Goal: Task Accomplishment & Management: Use online tool/utility

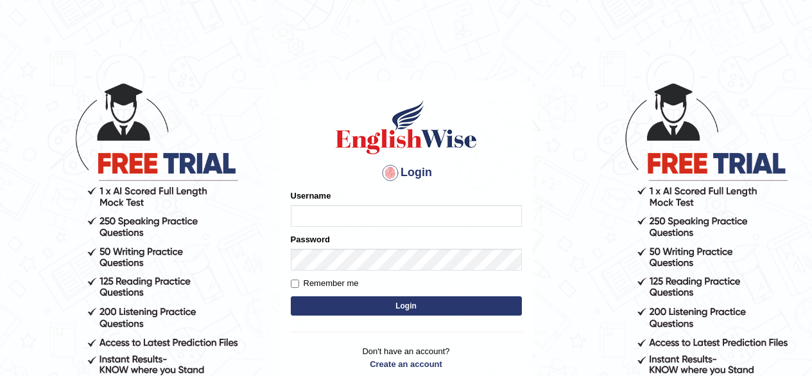
type input "Shamim"
click at [369, 306] on button "Login" at bounding box center [406, 305] width 231 height 19
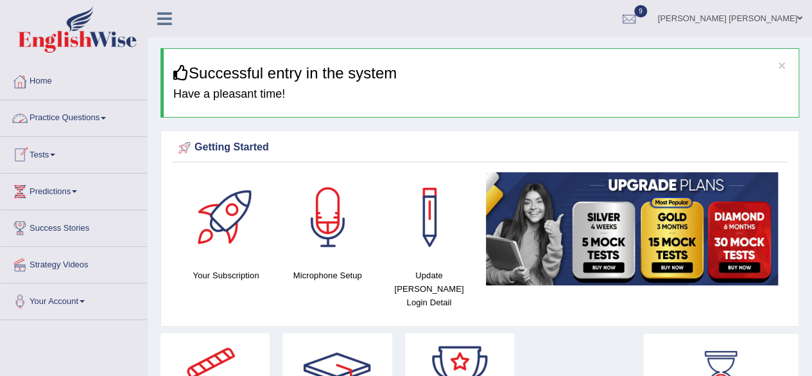
click at [106, 117] on span at bounding box center [103, 118] width 5 height 3
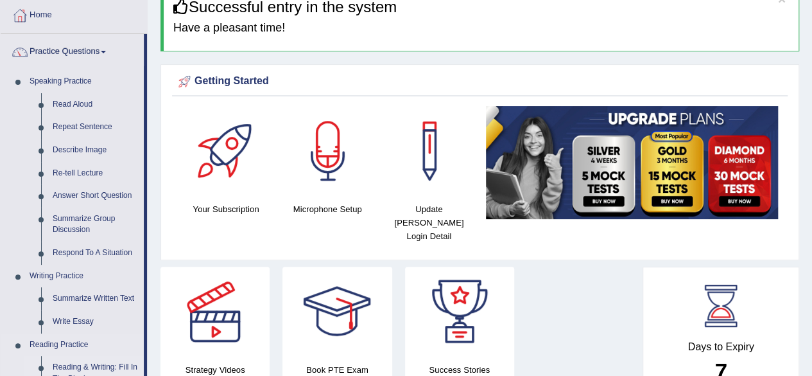
scroll to position [128, 0]
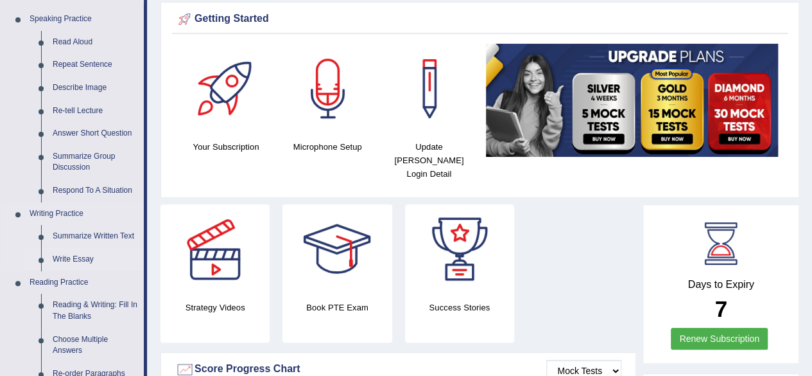
click at [87, 255] on link "Write Essay" at bounding box center [95, 259] width 97 height 23
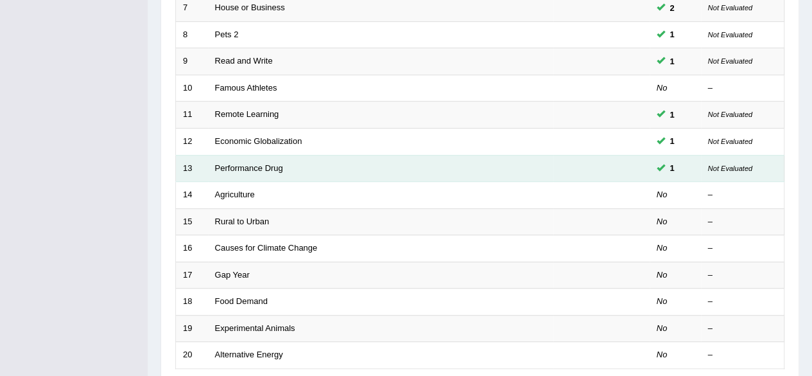
scroll to position [321, 0]
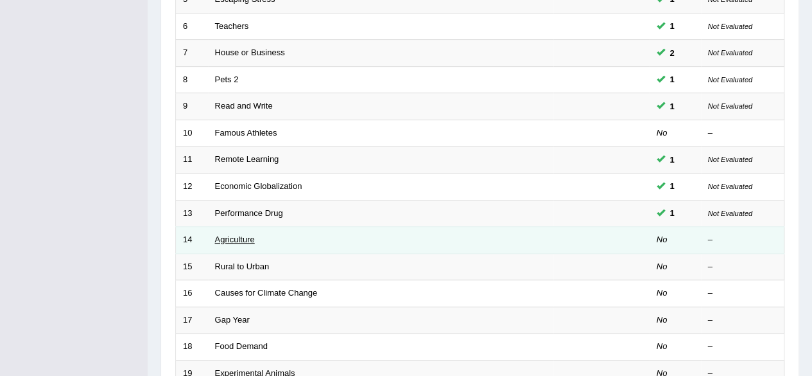
click at [238, 240] on link "Agriculture" at bounding box center [235, 239] width 40 height 10
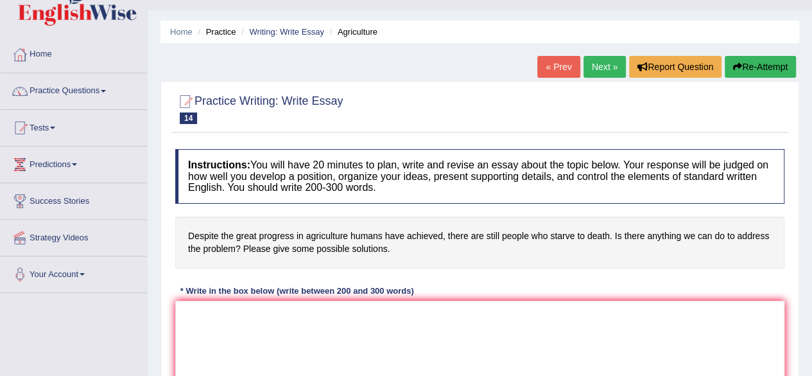
scroll to position [64, 0]
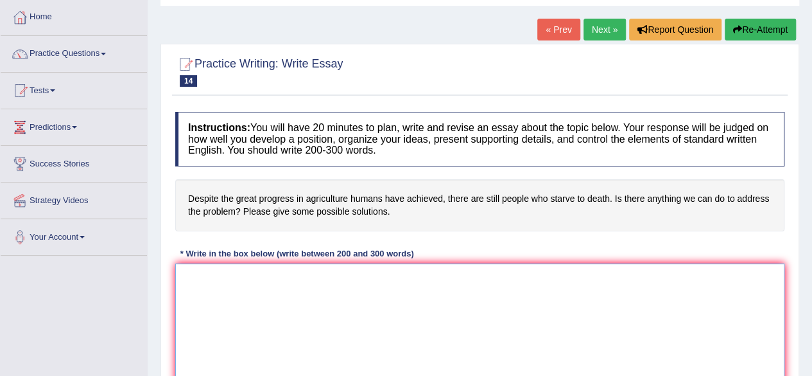
click at [391, 302] on textarea at bounding box center [479, 325] width 609 height 125
paste textarea "The growing influence of (essay topic) on our lives has sparked various debates…"
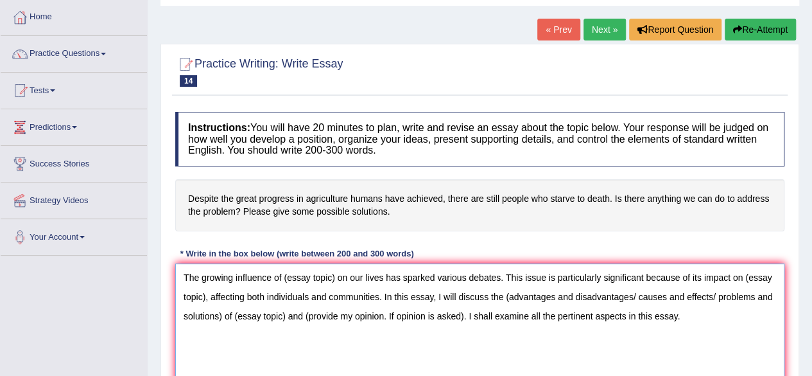
drag, startPoint x: 283, startPoint y: 276, endPoint x: 336, endPoint y: 275, distance: 52.7
click at [336, 275] on textarea "The growing influence of (essay topic) on our lives has sparked various debates…" at bounding box center [479, 325] width 609 height 125
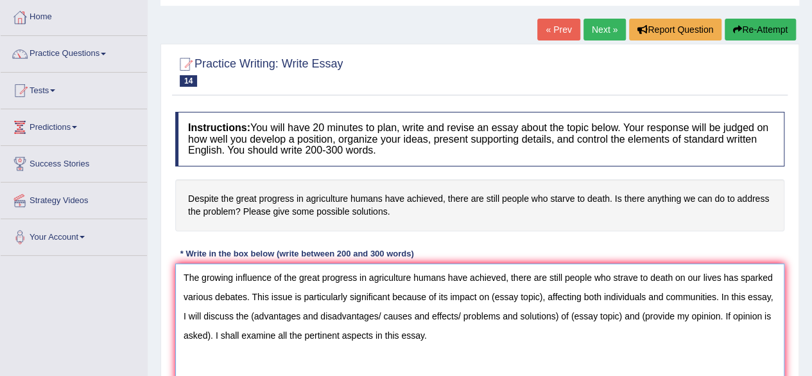
drag, startPoint x: 285, startPoint y: 275, endPoint x: 428, endPoint y: 277, distance: 143.2
click at [428, 277] on textarea "The growing influence of the great progress in agriculture humans have achieved…" at bounding box center [479, 325] width 609 height 125
click at [282, 276] on textarea "The growing influence of the great progress in agriculture humans have achieved…" at bounding box center [479, 325] width 609 height 125
drag, startPoint x: 282, startPoint y: 275, endPoint x: 671, endPoint y: 277, distance: 388.4
click at [671, 277] on textarea "The growing influence of the great progress in agriculture humans have achieved…" at bounding box center [479, 325] width 609 height 125
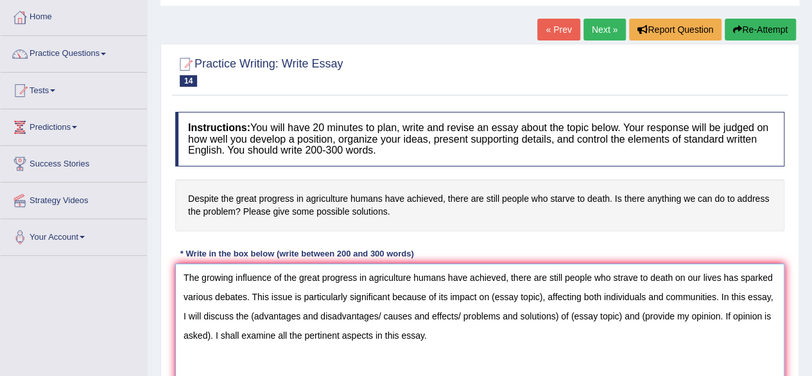
drag, startPoint x: 490, startPoint y: 295, endPoint x: 542, endPoint y: 295, distance: 51.4
click at [542, 295] on textarea "The growing influence of the great progress in agriculture humans have achieved…" at bounding box center [479, 325] width 609 height 125
paste textarea "the great progress in agriculture humans have achieved, there are still people …"
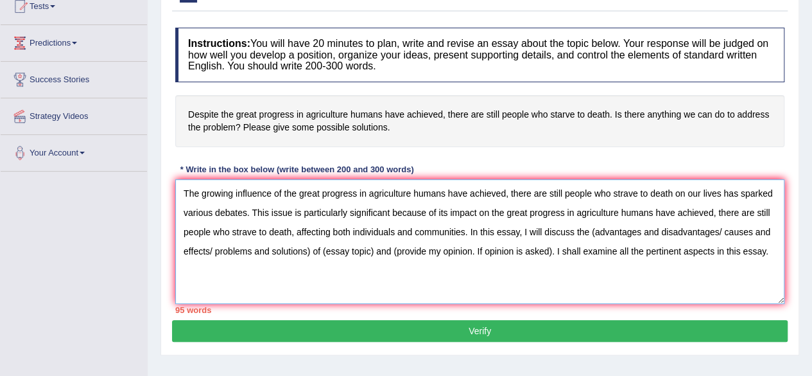
scroll to position [128, 0]
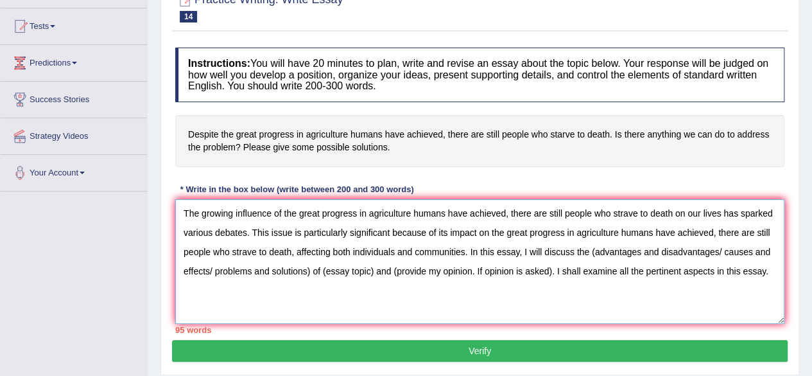
drag, startPoint x: 591, startPoint y: 249, endPoint x: 607, endPoint y: 248, distance: 16.7
click at [591, 249] on textarea "The growing influence of the great progress in agriculture humans have achieved…" at bounding box center [479, 261] width 609 height 125
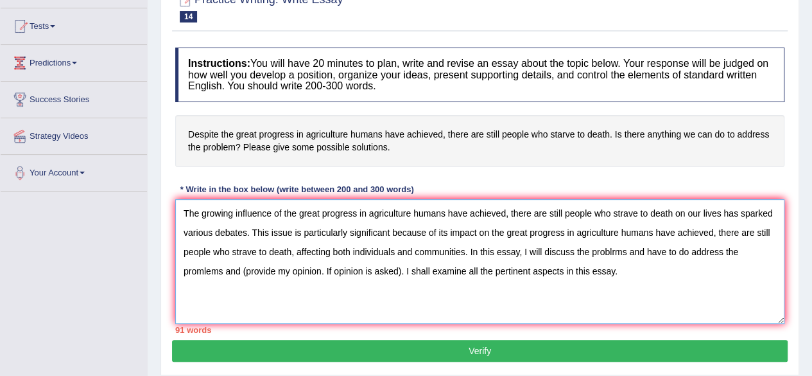
click at [245, 272] on textarea "The growing influence of the great progress in agriculture humans have achieved…" at bounding box center [479, 261] width 609 height 125
click at [243, 269] on textarea "The growing influence of the great progress in agriculture humans have achieved…" at bounding box center [479, 261] width 609 height 125
click at [603, 275] on textarea "The growing influence of the great progress in agriculture humans have achieved…" at bounding box center [479, 261] width 609 height 125
click at [604, 279] on textarea "The growing influence of the great progress in agriculture humans have achieved…" at bounding box center [479, 261] width 609 height 125
paste textarea "There are several arguments in favour of this proposition. One of the key benef…"
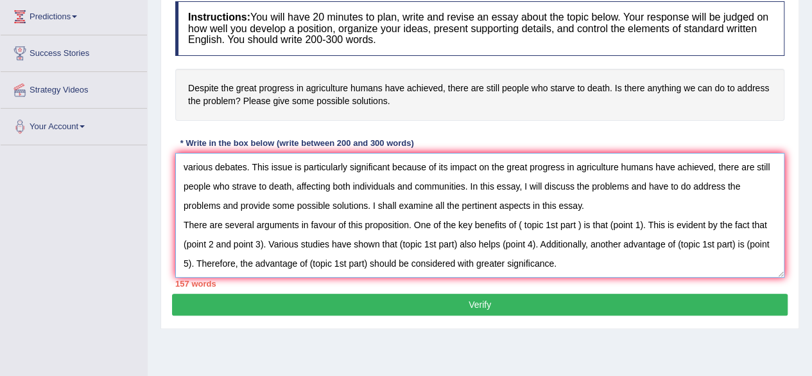
scroll to position [193, 0]
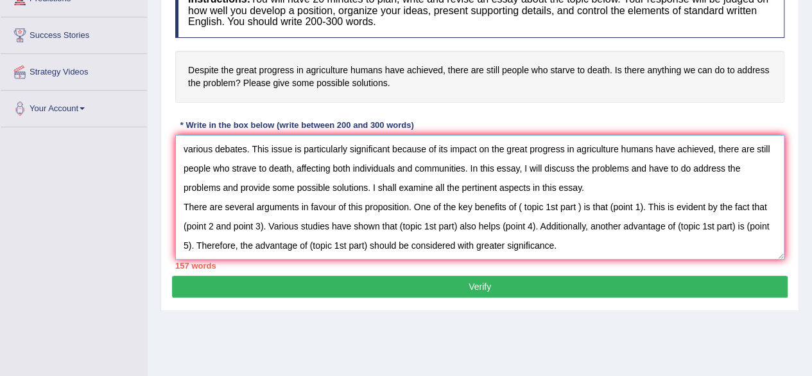
click at [472, 206] on textarea "The growing influence of the great progress in agriculture humans have achieved…" at bounding box center [479, 197] width 609 height 125
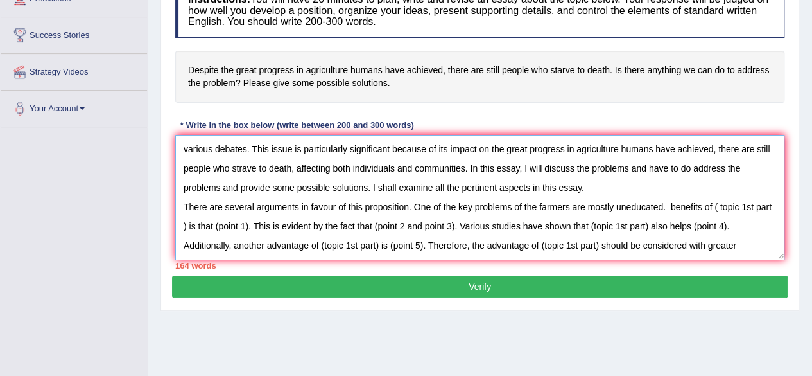
click at [666, 206] on textarea "The growing influence of the great progress in agriculture humans have achieved…" at bounding box center [479, 197] width 609 height 125
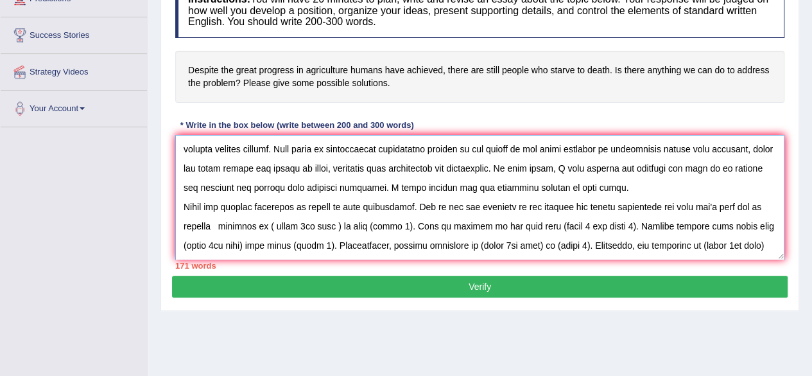
click at [223, 224] on textarea at bounding box center [479, 197] width 609 height 125
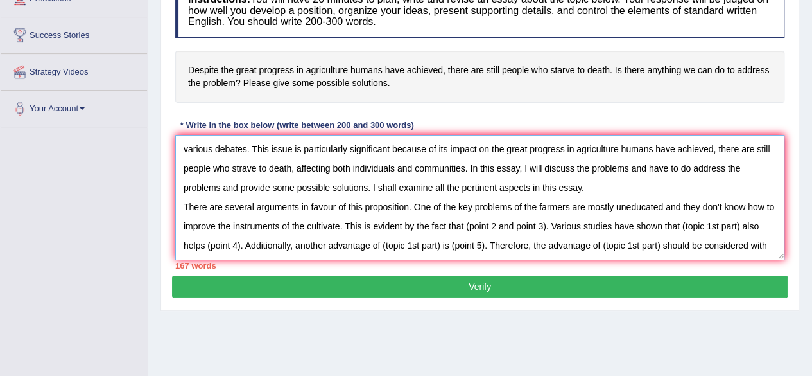
drag, startPoint x: 476, startPoint y: 224, endPoint x: 554, endPoint y: 225, distance: 78.3
click at [554, 225] on textarea "The growing influence of the great progress in agriculture humans have achieved…" at bounding box center [479, 197] width 609 height 125
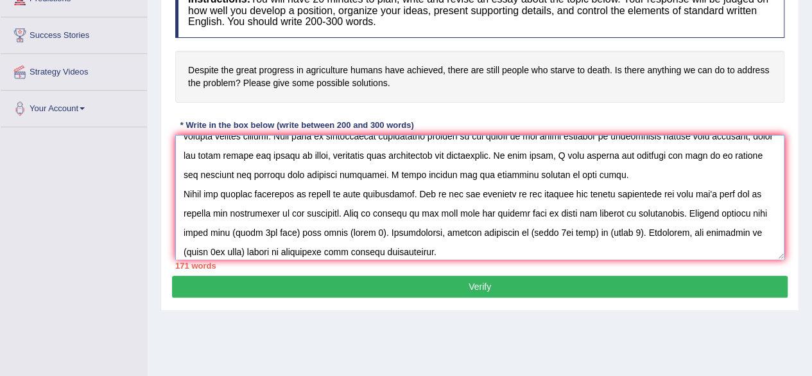
scroll to position [39, 0]
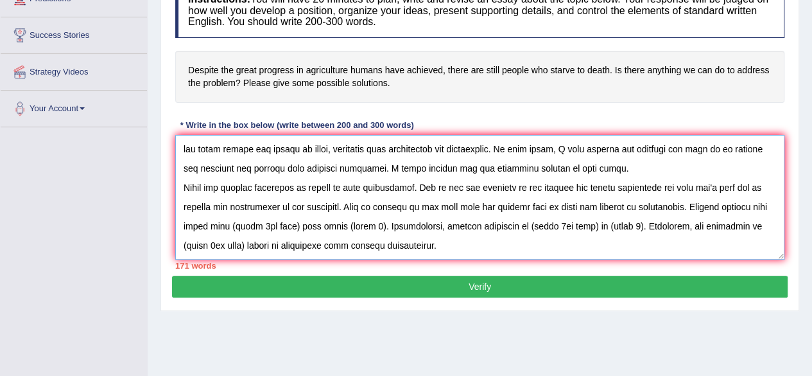
click at [725, 230] on textarea at bounding box center [479, 197] width 609 height 125
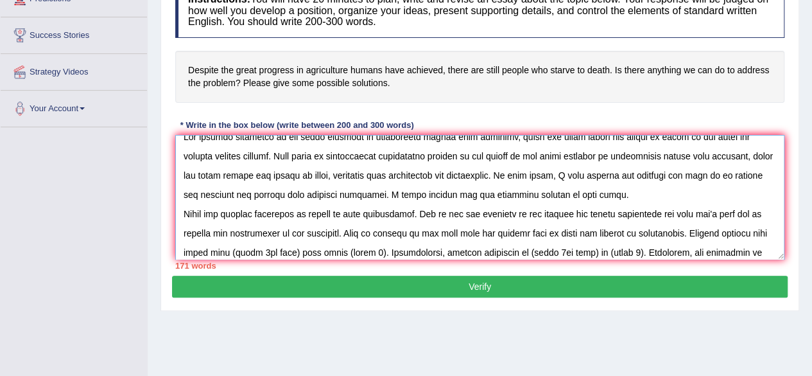
scroll to position [0, 0]
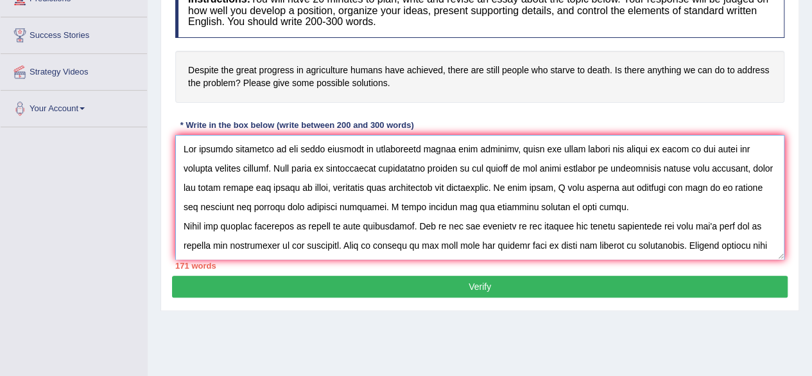
drag, startPoint x: 282, startPoint y: 147, endPoint x: 672, endPoint y: 142, distance: 389.7
click at [672, 142] on textarea at bounding box center [479, 197] width 609 height 125
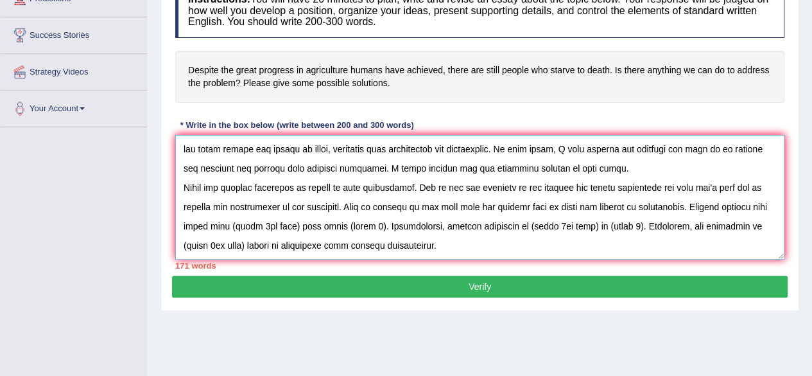
drag, startPoint x: 229, startPoint y: 224, endPoint x: 286, endPoint y: 224, distance: 57.1
click at [286, 224] on textarea at bounding box center [479, 197] width 609 height 125
paste textarea "the great progress in agriculture humans have achieved, there are still people …"
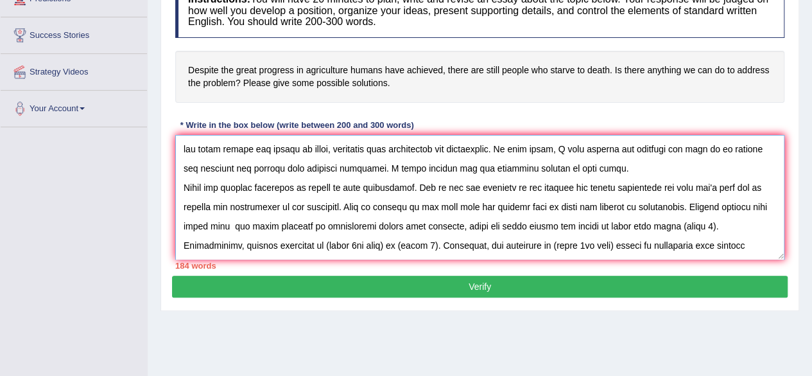
drag, startPoint x: 665, startPoint y: 225, endPoint x: 699, endPoint y: 224, distance: 34.0
click at [699, 224] on textarea at bounding box center [479, 197] width 609 height 125
drag, startPoint x: 321, startPoint y: 243, endPoint x: 424, endPoint y: 241, distance: 102.8
click at [424, 241] on textarea at bounding box center [479, 197] width 609 height 125
drag, startPoint x: 268, startPoint y: 245, endPoint x: 424, endPoint y: 241, distance: 155.4
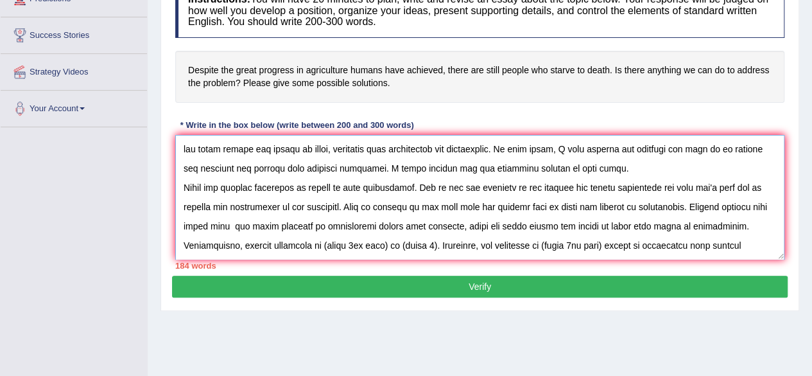
click at [424, 241] on textarea at bounding box center [479, 197] width 609 height 125
click at [354, 243] on textarea at bounding box center [479, 197] width 609 height 125
click at [451, 247] on textarea at bounding box center [479, 197] width 609 height 125
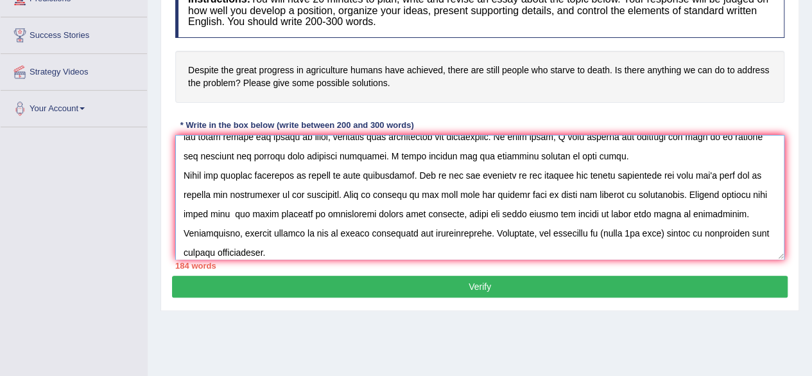
scroll to position [58, 0]
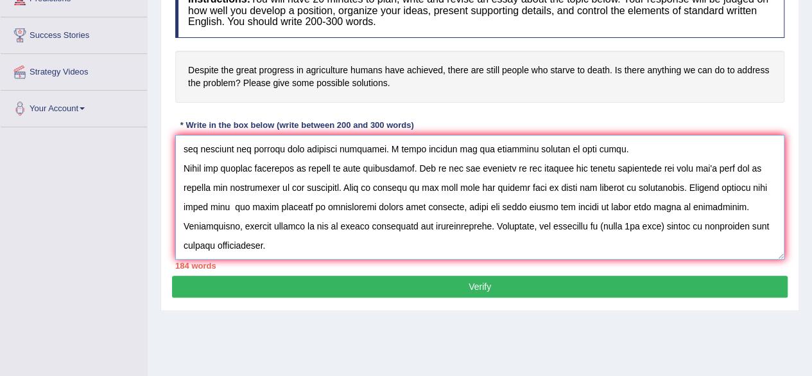
drag, startPoint x: 618, startPoint y: 226, endPoint x: 675, endPoint y: 227, distance: 56.5
click at [675, 227] on textarea at bounding box center [479, 197] width 609 height 125
click at [298, 245] on textarea at bounding box center [479, 197] width 609 height 125
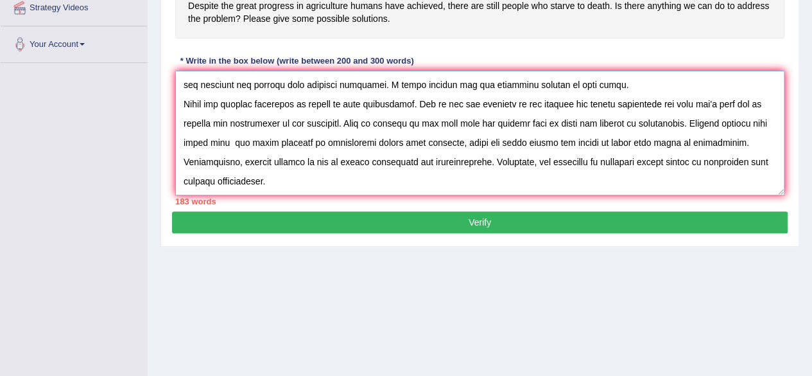
scroll to position [69, 0]
paste textarea "However, alongside the benefits of ( topic 2nd part ) is that (point 1). One si…"
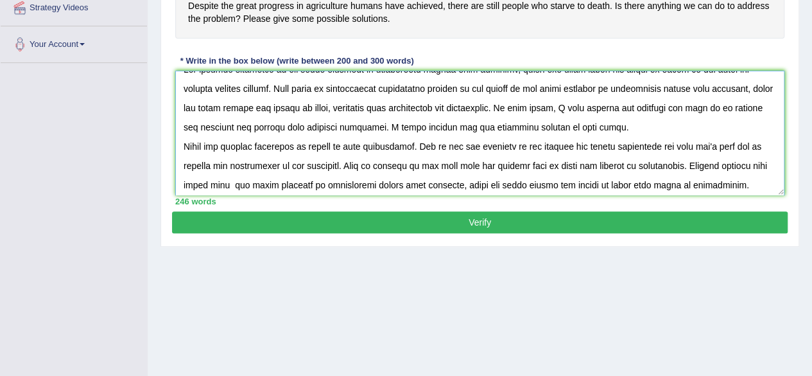
scroll to position [0, 0]
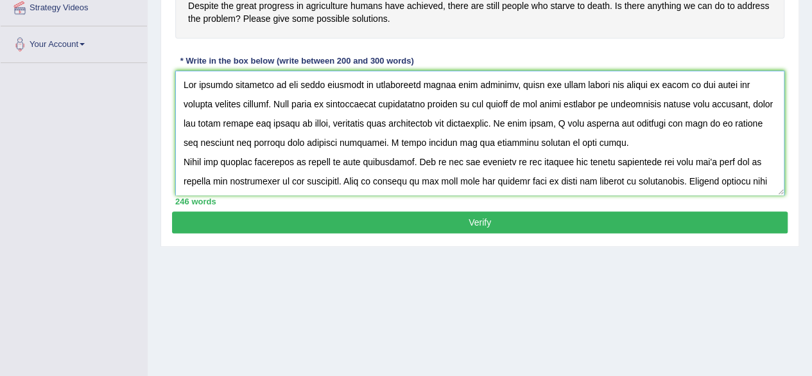
drag, startPoint x: 282, startPoint y: 83, endPoint x: 505, endPoint y: 84, distance: 222.8
click at [505, 84] on textarea at bounding box center [479, 133] width 609 height 125
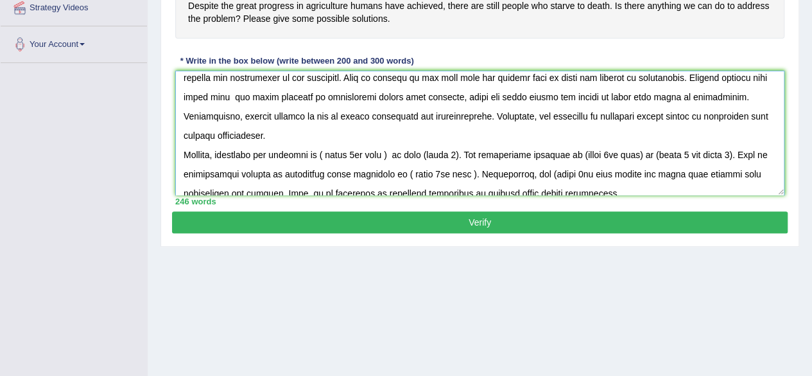
scroll to position [116, 0]
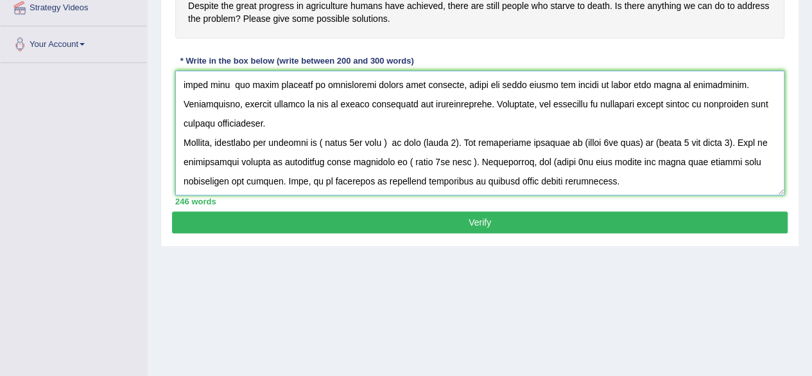
drag, startPoint x: 322, startPoint y: 141, endPoint x: 389, endPoint y: 142, distance: 66.8
click at [389, 142] on textarea at bounding box center [479, 133] width 609 height 125
paste textarea "the great progress in agriculture humans have achieved"
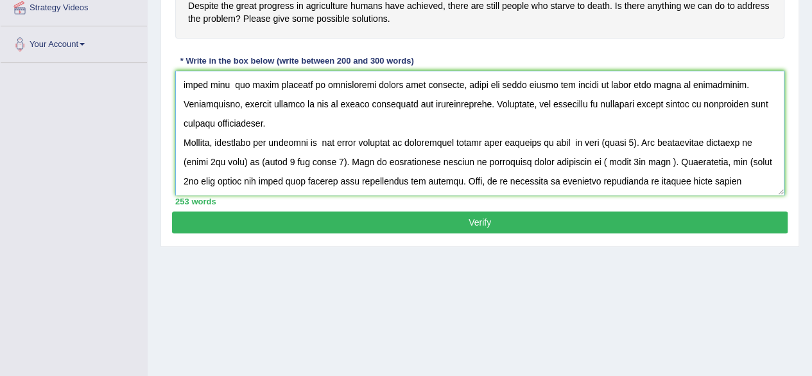
click at [324, 142] on textarea at bounding box center [479, 133] width 609 height 125
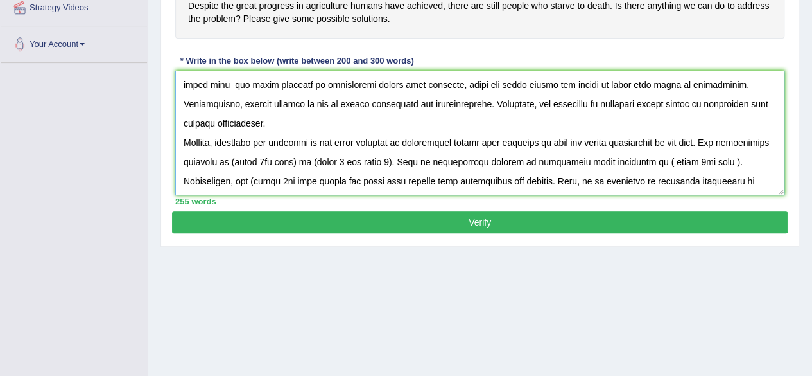
scroll to position [114, 0]
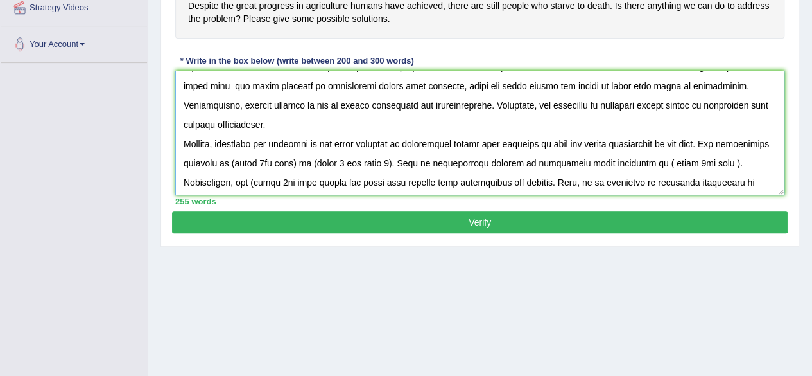
drag, startPoint x: 232, startPoint y: 84, endPoint x: 716, endPoint y: 87, distance: 484.7
click at [716, 87] on textarea at bounding box center [479, 133] width 609 height 125
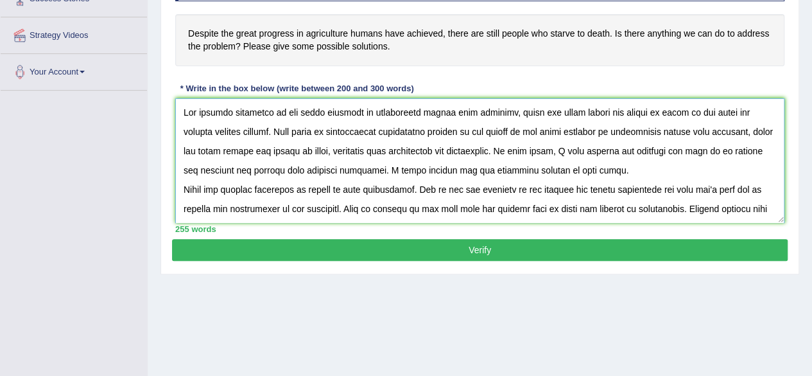
scroll to position [234, 0]
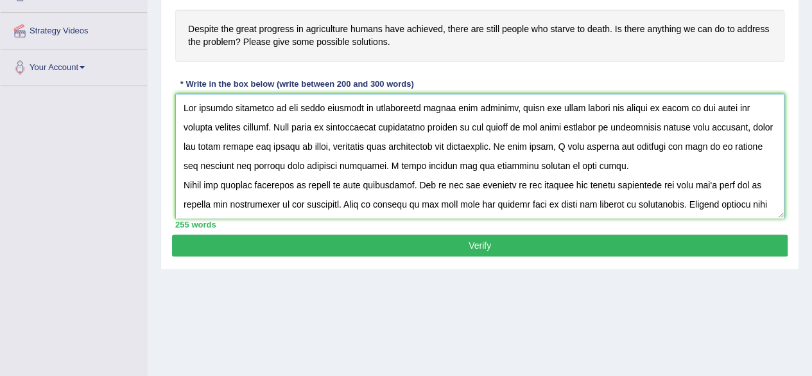
drag, startPoint x: 284, startPoint y: 106, endPoint x: 673, endPoint y: 104, distance: 389.1
click at [673, 104] on textarea at bounding box center [479, 156] width 609 height 125
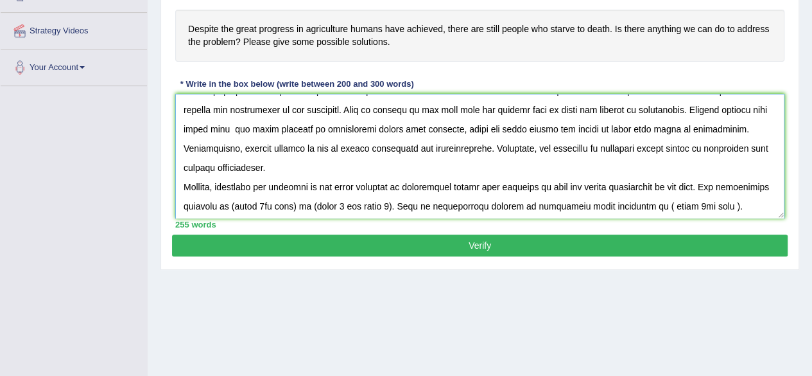
scroll to position [135, 0]
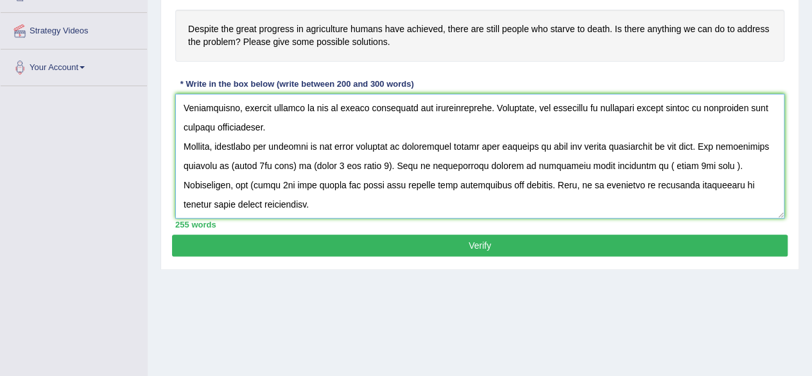
drag, startPoint x: 268, startPoint y: 160, endPoint x: 420, endPoint y: 164, distance: 151.5
click at [420, 164] on textarea at bounding box center [479, 156] width 609 height 125
paste textarea "the great progress in agriculture humans have achieved, there are still people …"
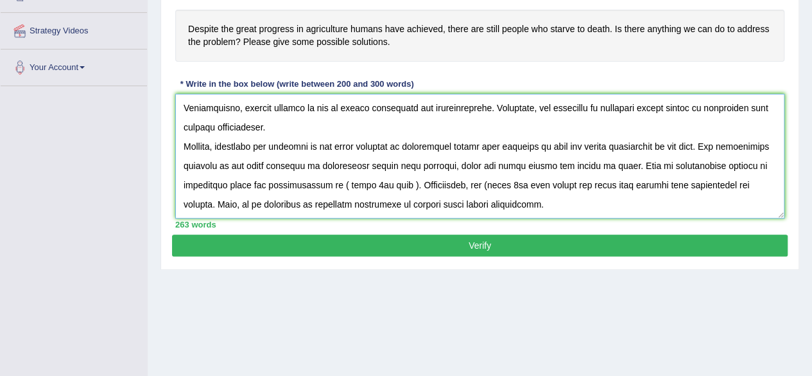
drag, startPoint x: 335, startPoint y: 183, endPoint x: 402, endPoint y: 180, distance: 66.8
click at [402, 180] on textarea at bounding box center [479, 156] width 609 height 125
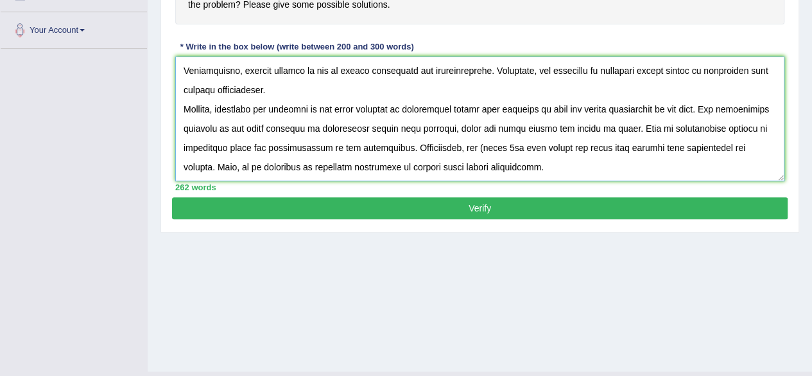
scroll to position [298, 0]
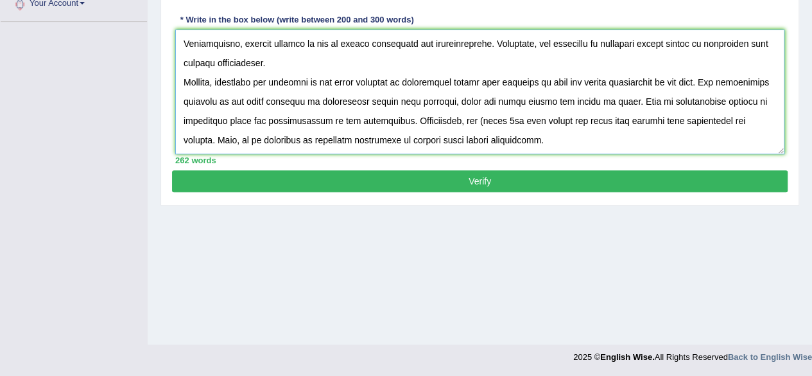
click at [469, 117] on textarea at bounding box center [479, 92] width 609 height 125
drag, startPoint x: 554, startPoint y: 117, endPoint x: 470, endPoint y: 116, distance: 84.1
click at [470, 116] on textarea at bounding box center [479, 92] width 609 height 125
click at [554, 139] on textarea at bounding box center [479, 92] width 609 height 125
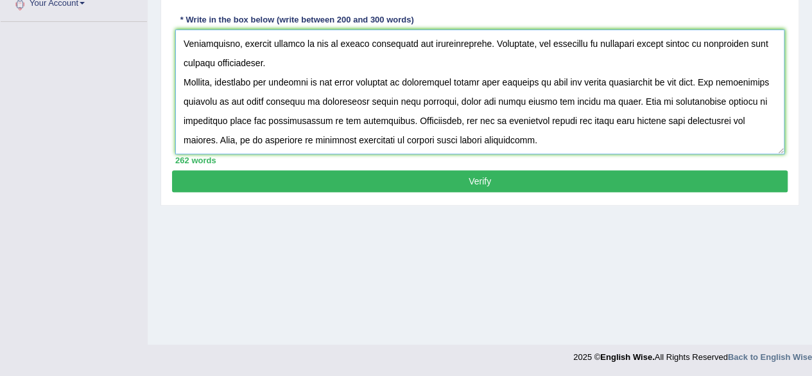
paste textarea "In conclusion, I believe that (essay topic) has (both advantages and disadvanta…"
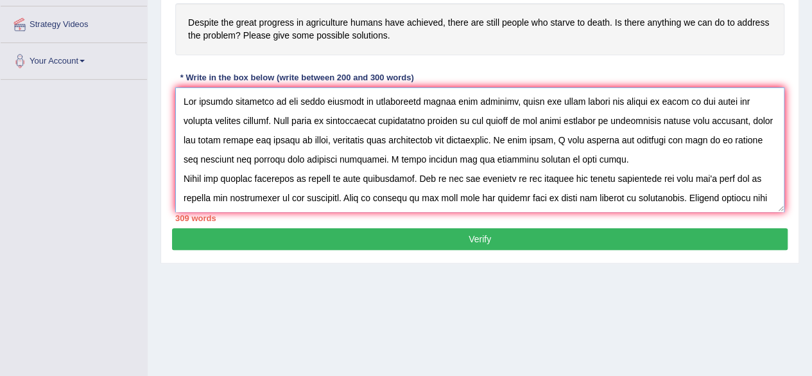
scroll to position [234, 0]
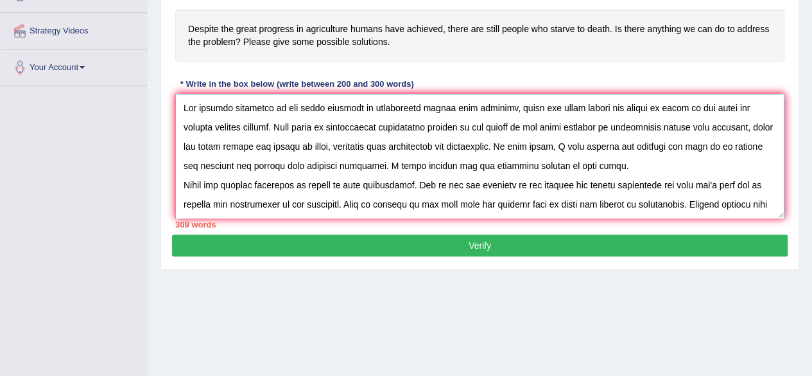
drag, startPoint x: 282, startPoint y: 107, endPoint x: 671, endPoint y: 108, distance: 388.4
click at [671, 108] on textarea at bounding box center [479, 156] width 609 height 125
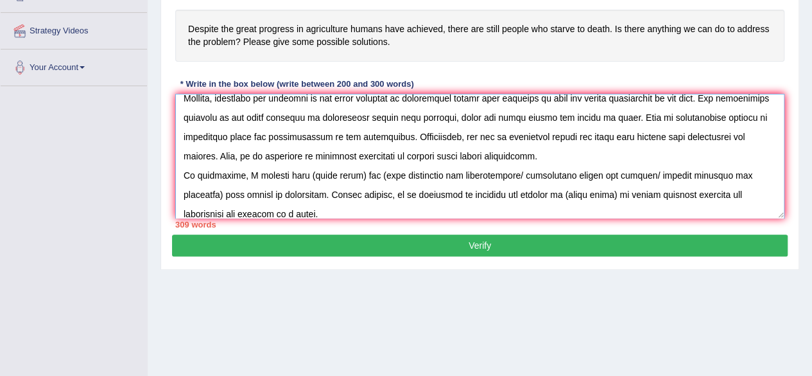
scroll to position [193, 0]
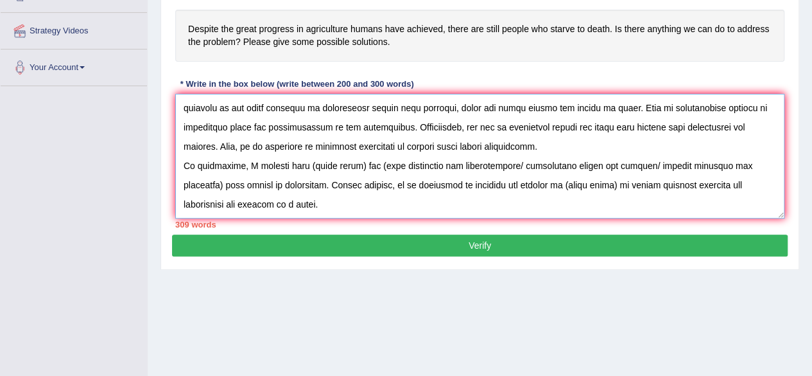
drag, startPoint x: 295, startPoint y: 164, endPoint x: 344, endPoint y: 163, distance: 49.4
click at [344, 163] on textarea at bounding box center [479, 156] width 609 height 125
paste textarea "the great progress in agriculture humans have achieved, there are still people …"
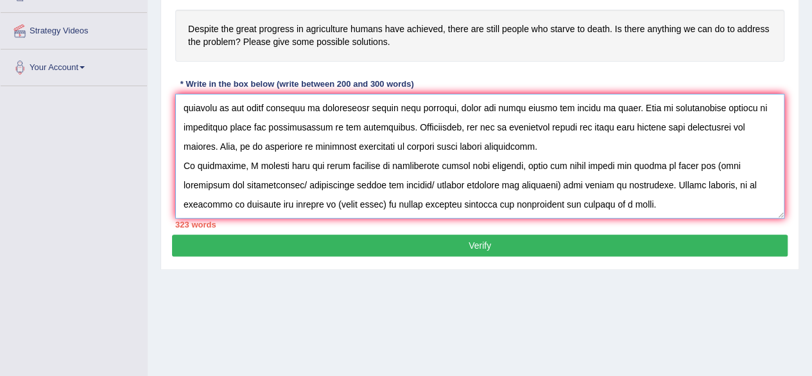
click at [701, 166] on textarea at bounding box center [479, 156] width 609 height 125
drag, startPoint x: 181, startPoint y: 180, endPoint x: 434, endPoint y: 184, distance: 253.0
click at [434, 184] on textarea at bounding box center [479, 156] width 609 height 125
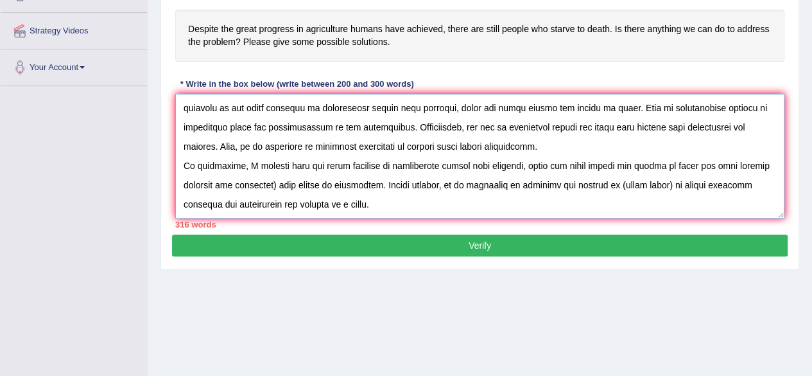
click at [276, 183] on textarea at bounding box center [479, 156] width 609 height 125
drag, startPoint x: 609, startPoint y: 182, endPoint x: 663, endPoint y: 182, distance: 53.9
click at [663, 182] on textarea at bounding box center [479, 156] width 609 height 125
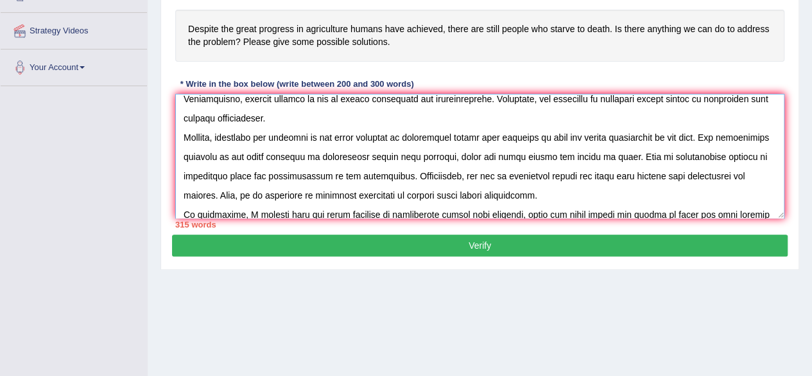
scroll to position [128, 0]
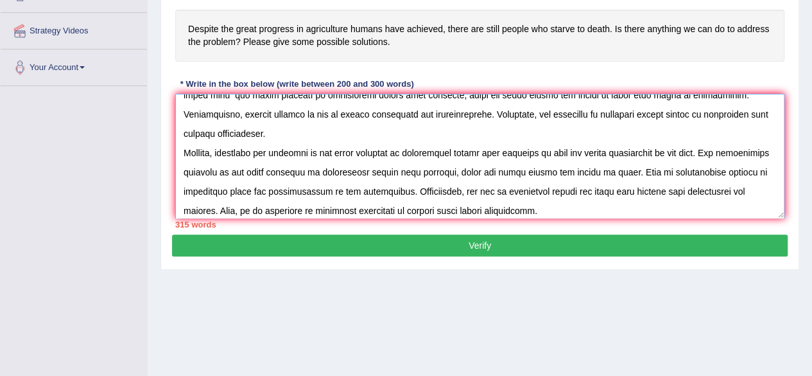
drag, startPoint x: 184, startPoint y: 150, endPoint x: 715, endPoint y: 151, distance: 530.9
click at [715, 151] on textarea at bounding box center [479, 156] width 609 height 125
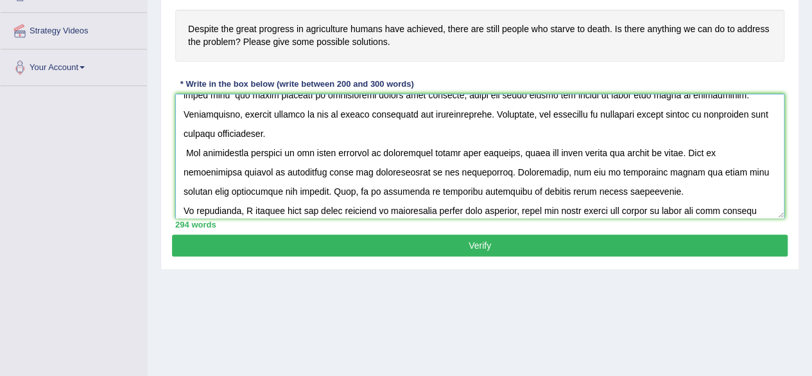
type textarea "The growing influence of the great progress in agriculture humans have achieved…"
click at [514, 241] on button "Verify" at bounding box center [480, 245] width 616 height 22
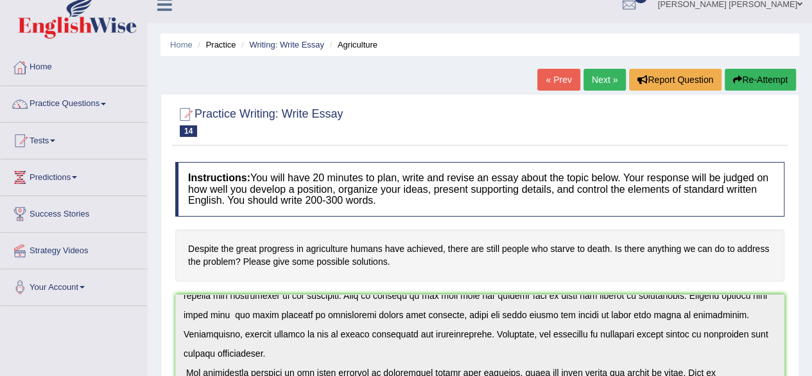
scroll to position [0, 0]
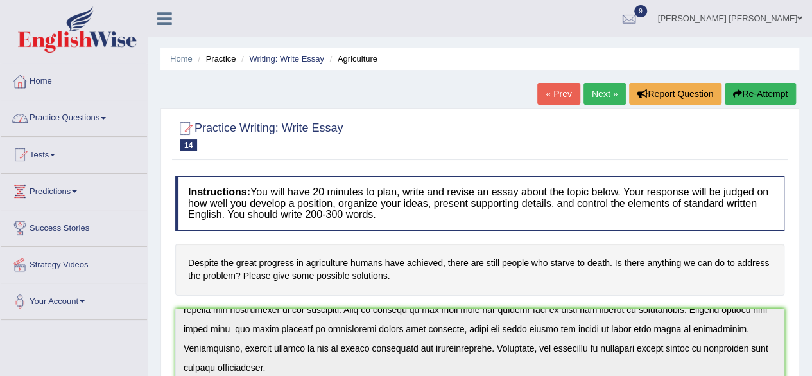
click at [102, 115] on link "Practice Questions" at bounding box center [74, 116] width 146 height 32
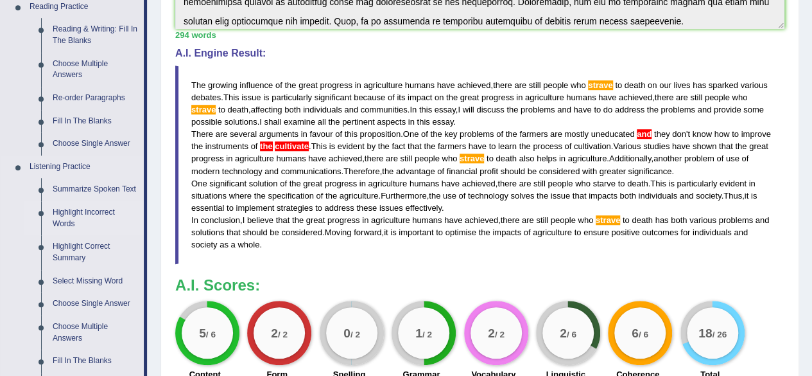
scroll to position [385, 0]
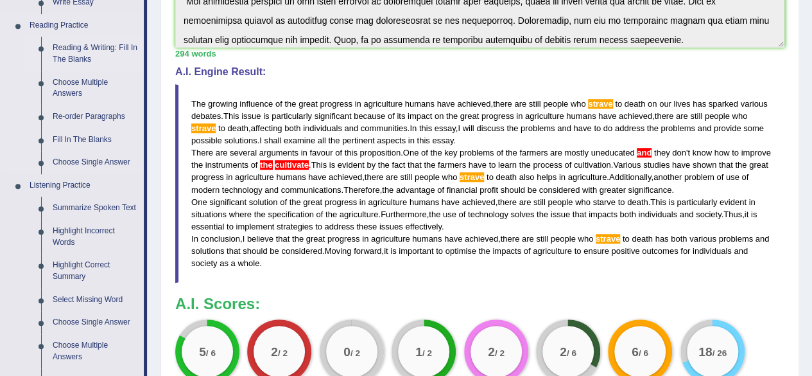
click at [100, 43] on link "Reading & Writing: Fill In The Blanks" at bounding box center [95, 54] width 97 height 34
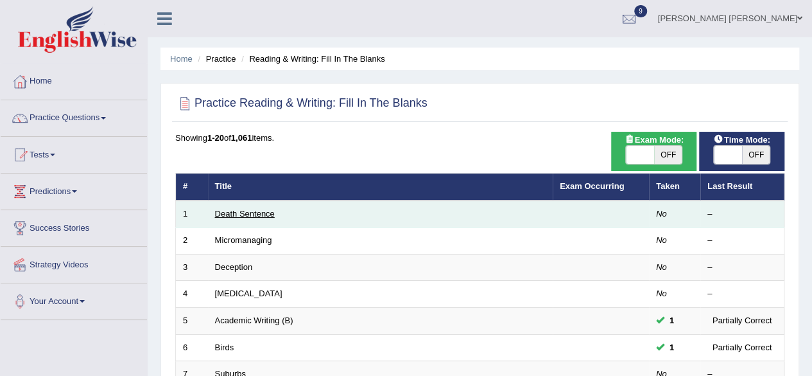
click at [245, 212] on link "Death Sentence" at bounding box center [245, 214] width 60 height 10
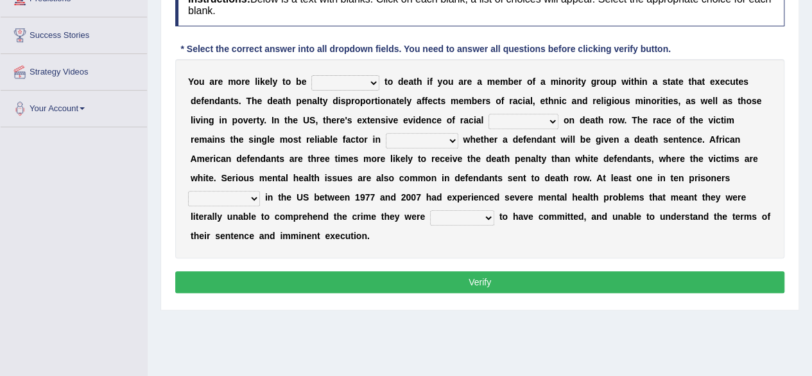
click at [377, 83] on select "penalized blamed complained sentenced" at bounding box center [345, 82] width 68 height 15
select select "sentenced"
click at [311, 75] on select "penalized blamed complained sentenced" at bounding box center [345, 82] width 68 height 15
click at [553, 118] on select "bias equality appearance background" at bounding box center [524, 121] width 70 height 15
select select "equality"
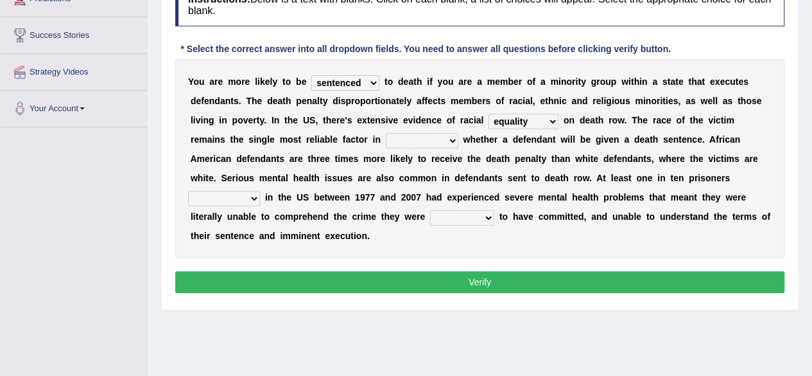
click at [489, 114] on select "bias equality appearance background" at bounding box center [524, 121] width 70 height 15
click at [449, 138] on select "determining adjoining undermining examining" at bounding box center [422, 140] width 73 height 15
select select "determining"
click at [386, 133] on select "determining adjoining undermining examining" at bounding box center [422, 140] width 73 height 15
click at [252, 199] on select "electrocuted persecuted executed captured" at bounding box center [224, 198] width 72 height 15
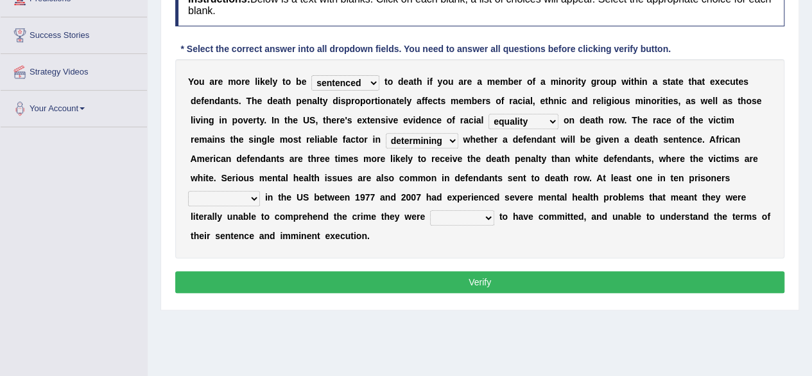
click at [188, 191] on select "electrocuted persecuted executed captured" at bounding box center [224, 198] width 72 height 15
click at [254, 197] on select "electrocuted persecuted executed captured" at bounding box center [224, 198] width 72 height 15
select select "captured"
click at [188, 191] on select "electrocuted persecuted executed captured" at bounding box center [224, 198] width 72 height 15
click at [491, 217] on select "alleged acclaimed persuaded claimed" at bounding box center [462, 217] width 64 height 15
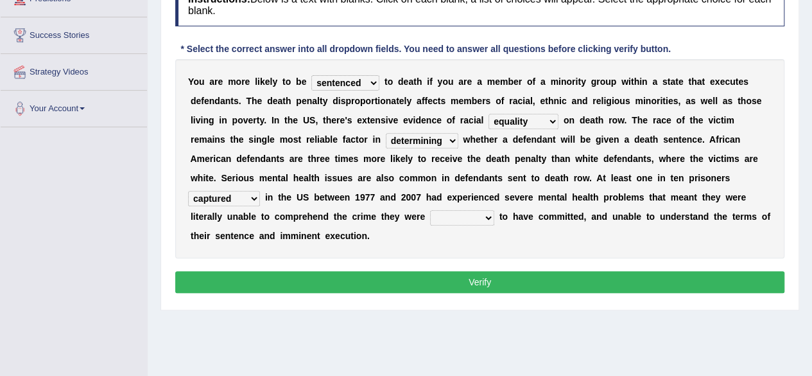
select select "alleged"
click at [430, 210] on select "alleged acclaimed persuaded claimed" at bounding box center [462, 217] width 64 height 15
click at [451, 282] on button "Verify" at bounding box center [479, 282] width 609 height 22
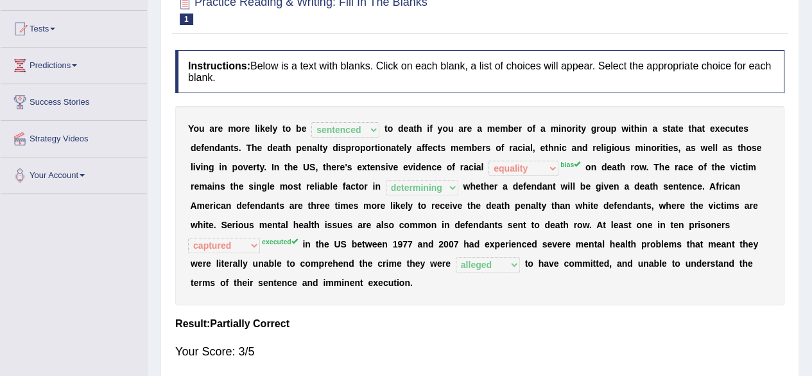
scroll to position [64, 0]
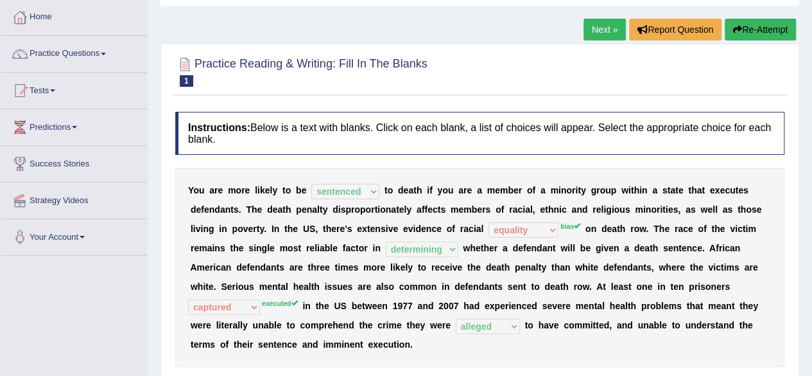
click at [598, 28] on link "Next »" at bounding box center [605, 30] width 42 height 22
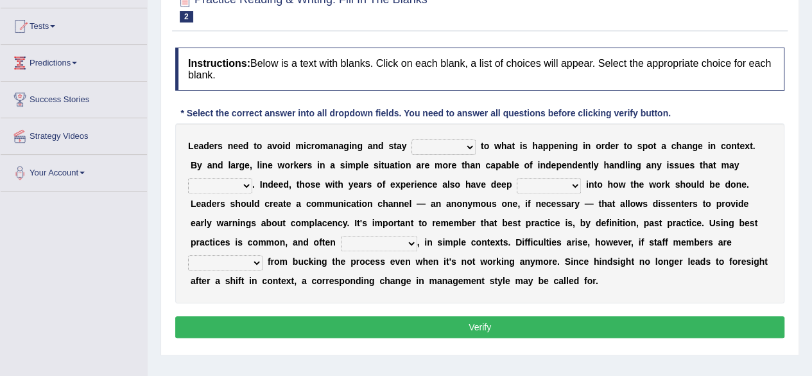
click at [470, 146] on select "complied connected precise concise" at bounding box center [444, 146] width 64 height 15
click at [530, 207] on div "L e a d e r s n e e d t o a v o i d m i c r o m a n a g i n g a n d s t a y com…" at bounding box center [479, 213] width 609 height 180
click at [466, 147] on select "complied connected precise concise" at bounding box center [444, 146] width 64 height 15
select select "connected"
click at [412, 139] on select "complied connected precise concise" at bounding box center [444, 146] width 64 height 15
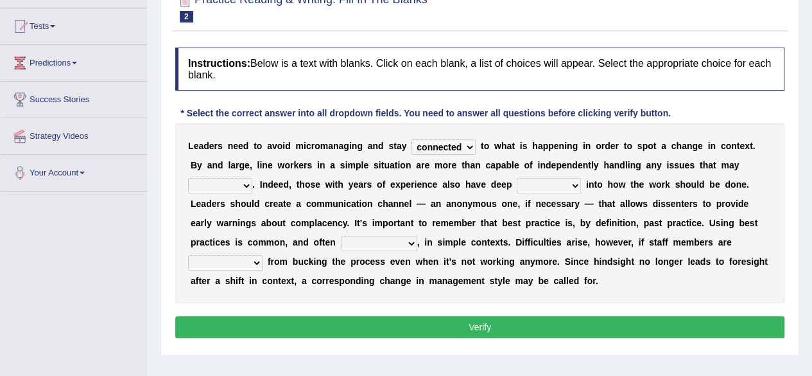
click at [252, 181] on b "." at bounding box center [253, 184] width 3 height 10
click at [246, 184] on select "apprise rise encounter arise" at bounding box center [220, 185] width 64 height 15
select select "rise"
click at [188, 178] on select "apprise rise encounter arise" at bounding box center [220, 185] width 64 height 15
click at [575, 184] on select "incursion insight indignity indication" at bounding box center [549, 185] width 64 height 15
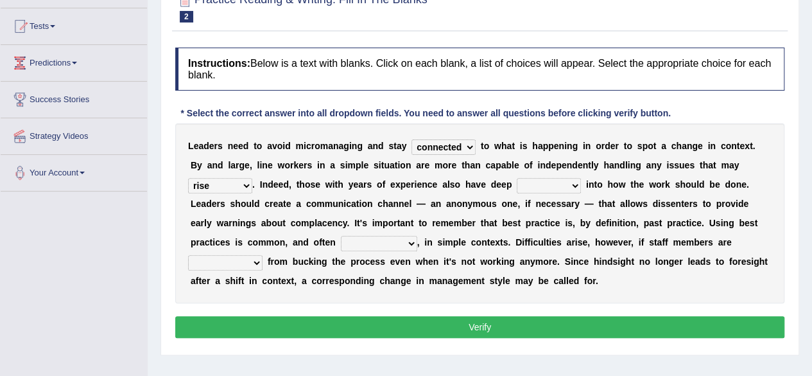
select select "indication"
click at [517, 178] on select "incursion insight indignity indication" at bounding box center [549, 185] width 64 height 15
click at [408, 243] on select "inappropriate apprehensive appropriate forbidden" at bounding box center [379, 243] width 76 height 15
select select "inappropriate"
click at [341, 236] on select "inappropriate apprehensive appropriate forbidden" at bounding box center [379, 243] width 76 height 15
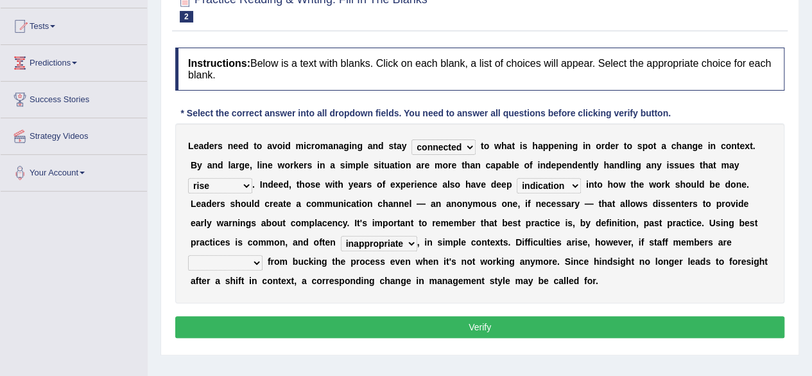
click at [252, 262] on select "disarranged disinclined discouraged disintegrated" at bounding box center [225, 262] width 74 height 15
select select "discouraged"
click at [188, 255] on select "disarranged disinclined discouraged disintegrated" at bounding box center [225, 262] width 74 height 15
click at [331, 321] on button "Verify" at bounding box center [479, 327] width 609 height 22
